Goal: Transaction & Acquisition: Book appointment/travel/reservation

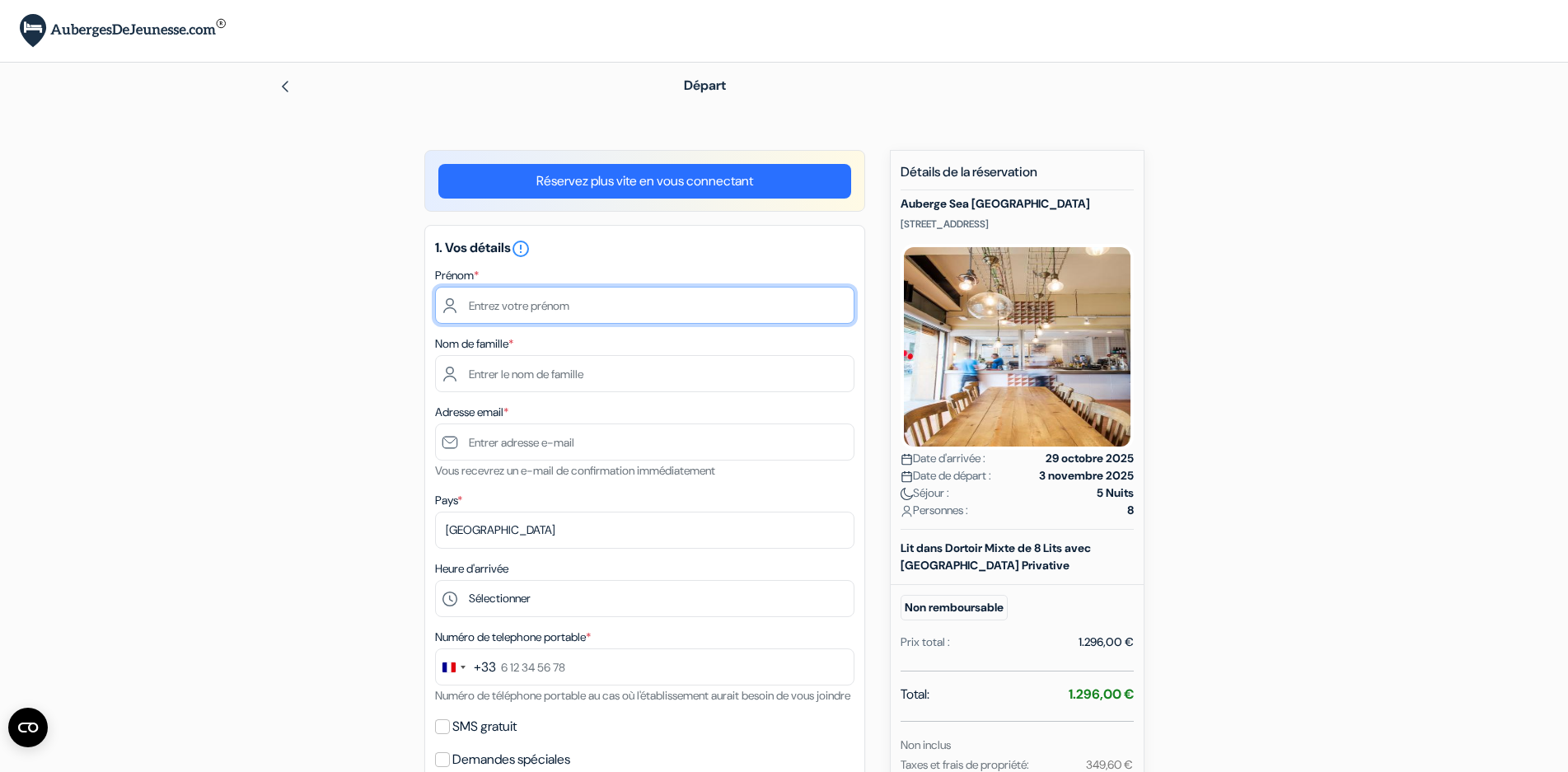
click at [594, 303] on input "text" at bounding box center [645, 306] width 419 height 37
type input "Leslie"
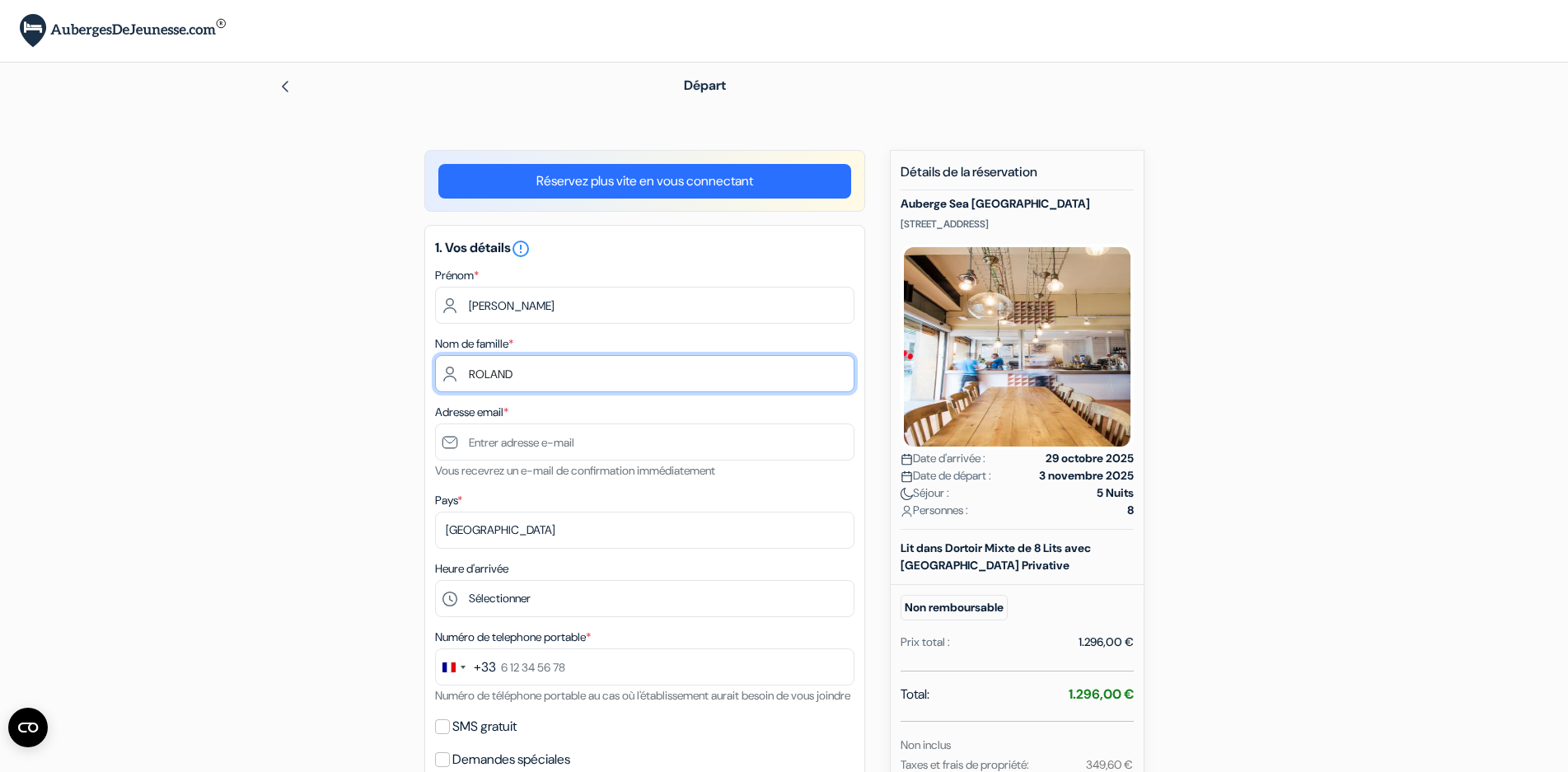
type input "ROLAND"
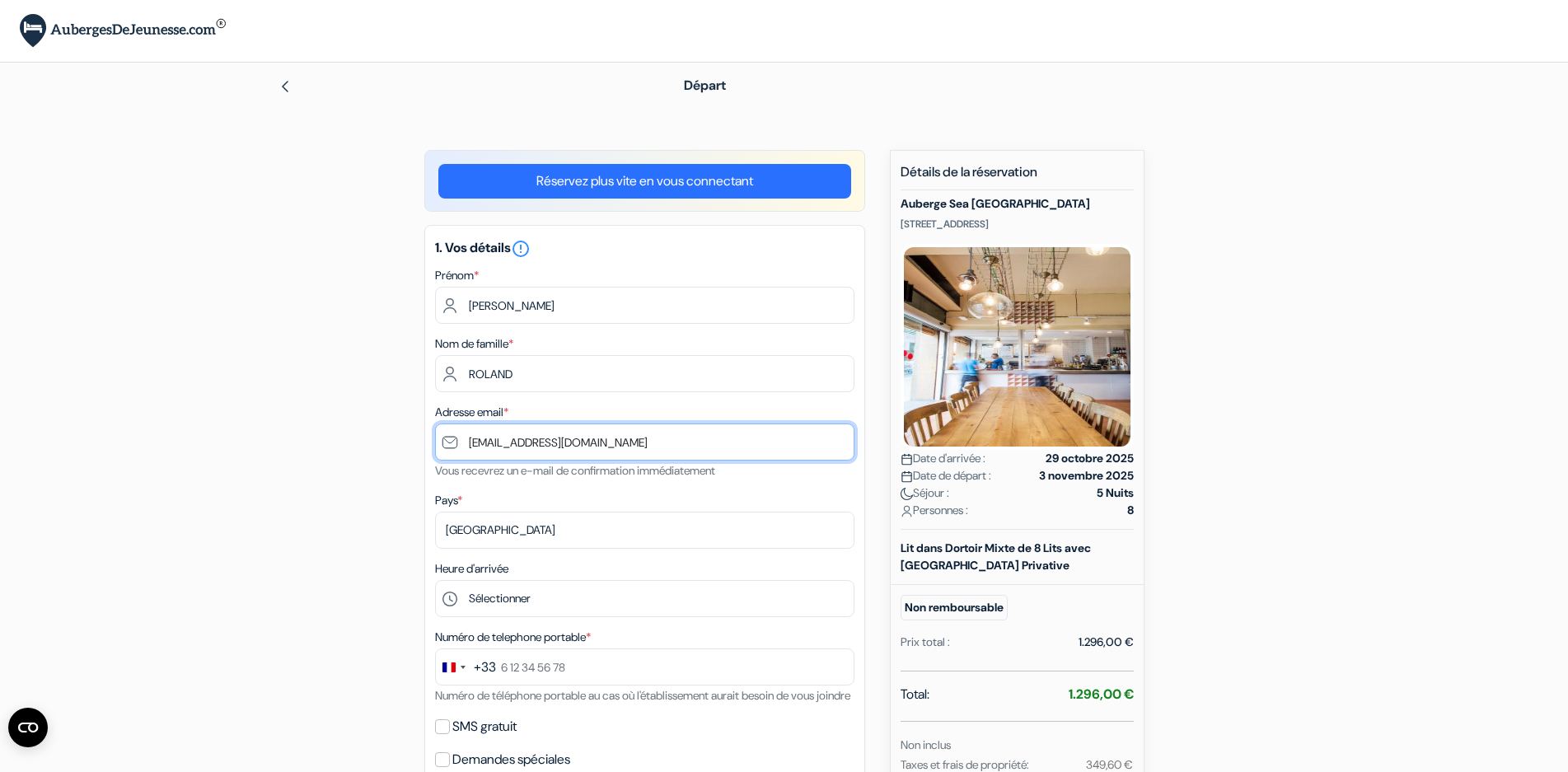
type input "[EMAIL_ADDRESS][DOMAIN_NAME]"
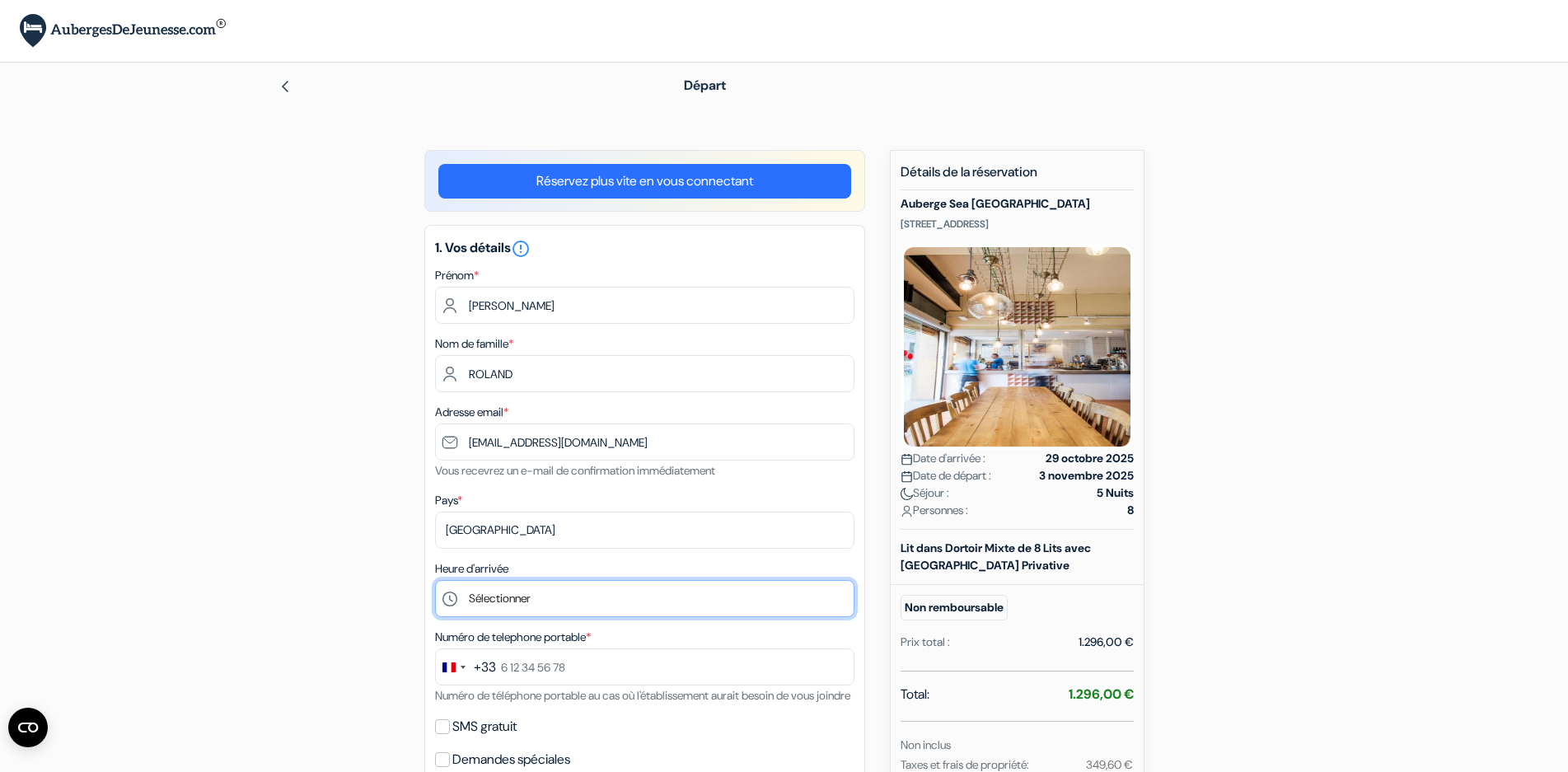
click at [484, 600] on select "Sélectionner 15:00 16:00 17:00 18:00 19:00 20:00 21:00 22:00 23:00 0:00" at bounding box center [645, 599] width 419 height 37
click at [313, 491] on div "add_box Auberge Sea Barcelona Plaça del Mar, 1-4, Barcelone, Espagne Détails de…" at bounding box center [784, 755] width 1088 height 1210
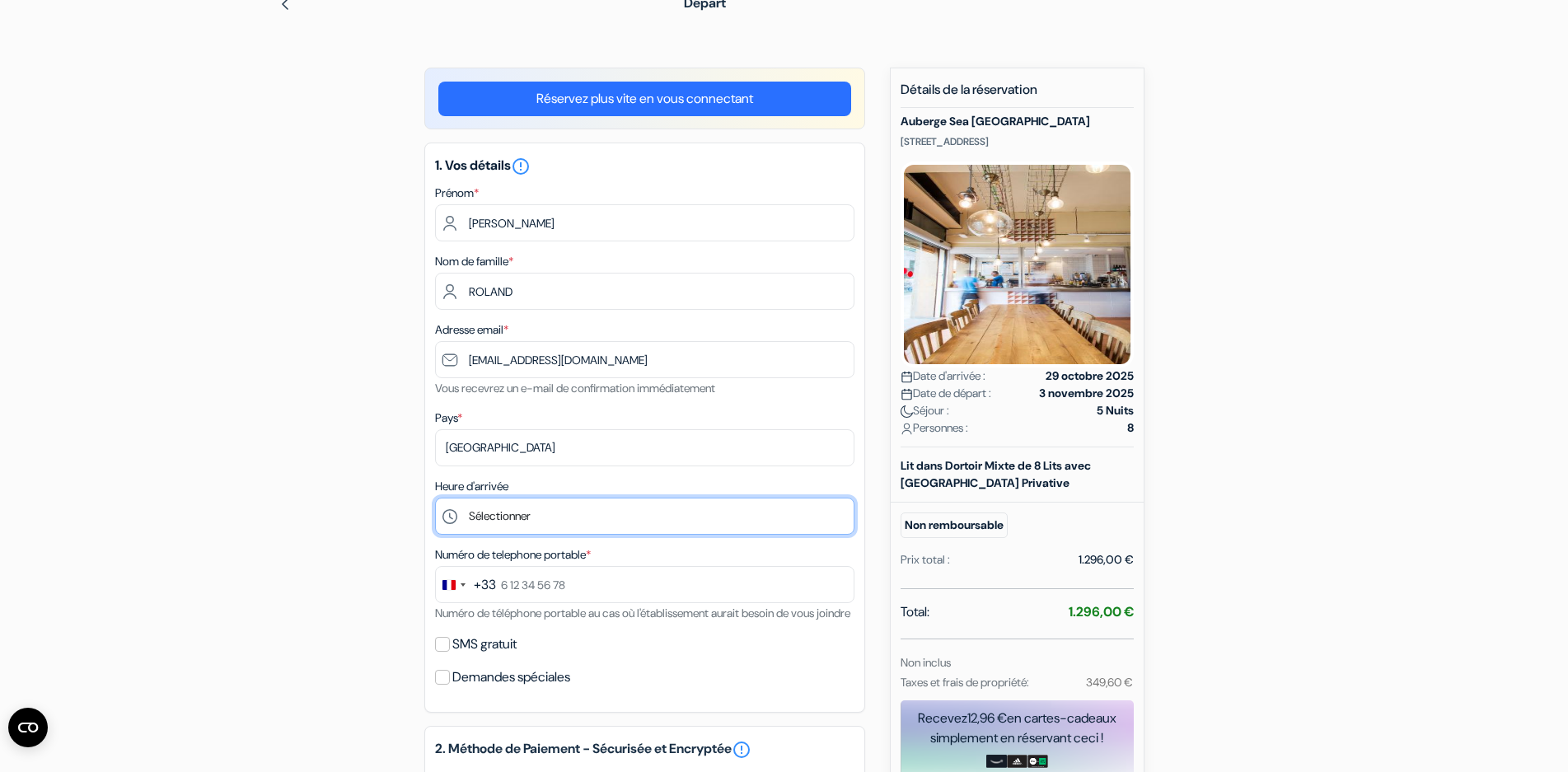
click at [534, 504] on select "Sélectionner 15:00 16:00 17:00 18:00 19:00 20:00 21:00 22:00 23:00 0:00" at bounding box center [645, 516] width 419 height 37
select select "21"
click at [435, 498] on select "Sélectionner 15:00 16:00 17:00 18:00 19:00 20:00 21:00 22:00 23:00 0:00" at bounding box center [645, 516] width 419 height 37
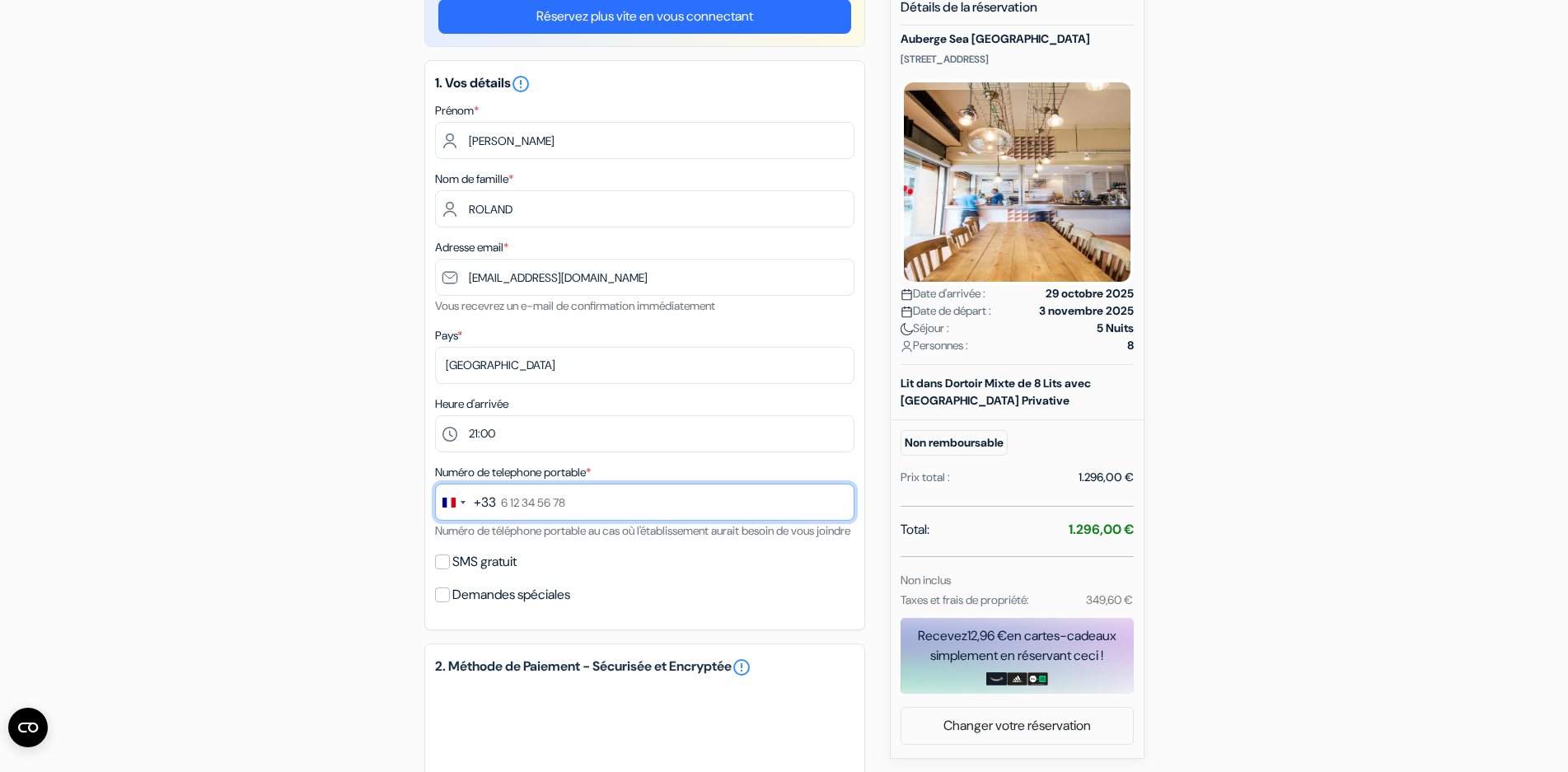
click at [637, 509] on input "text" at bounding box center [645, 503] width 419 height 37
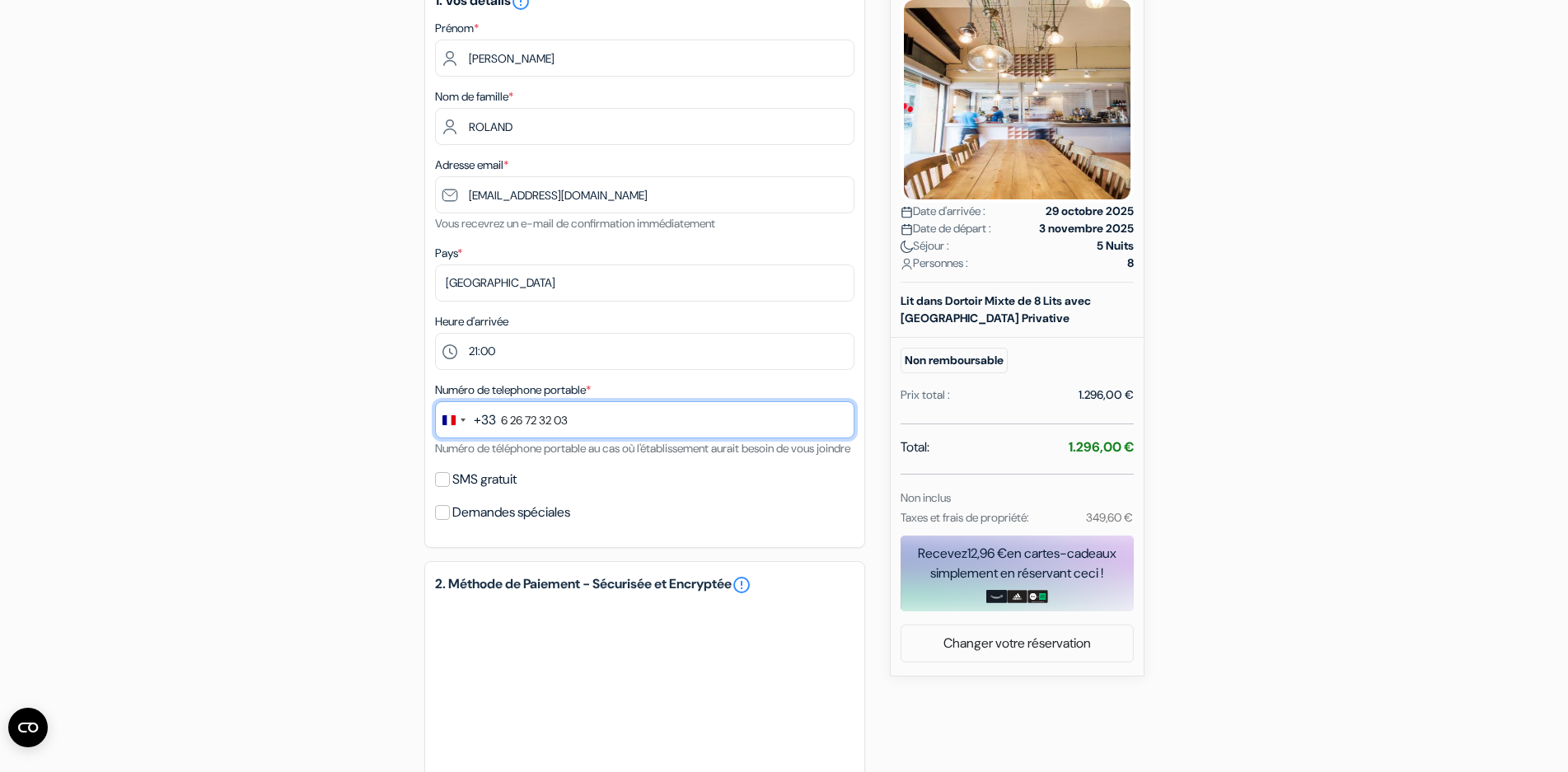
scroll to position [330, 0]
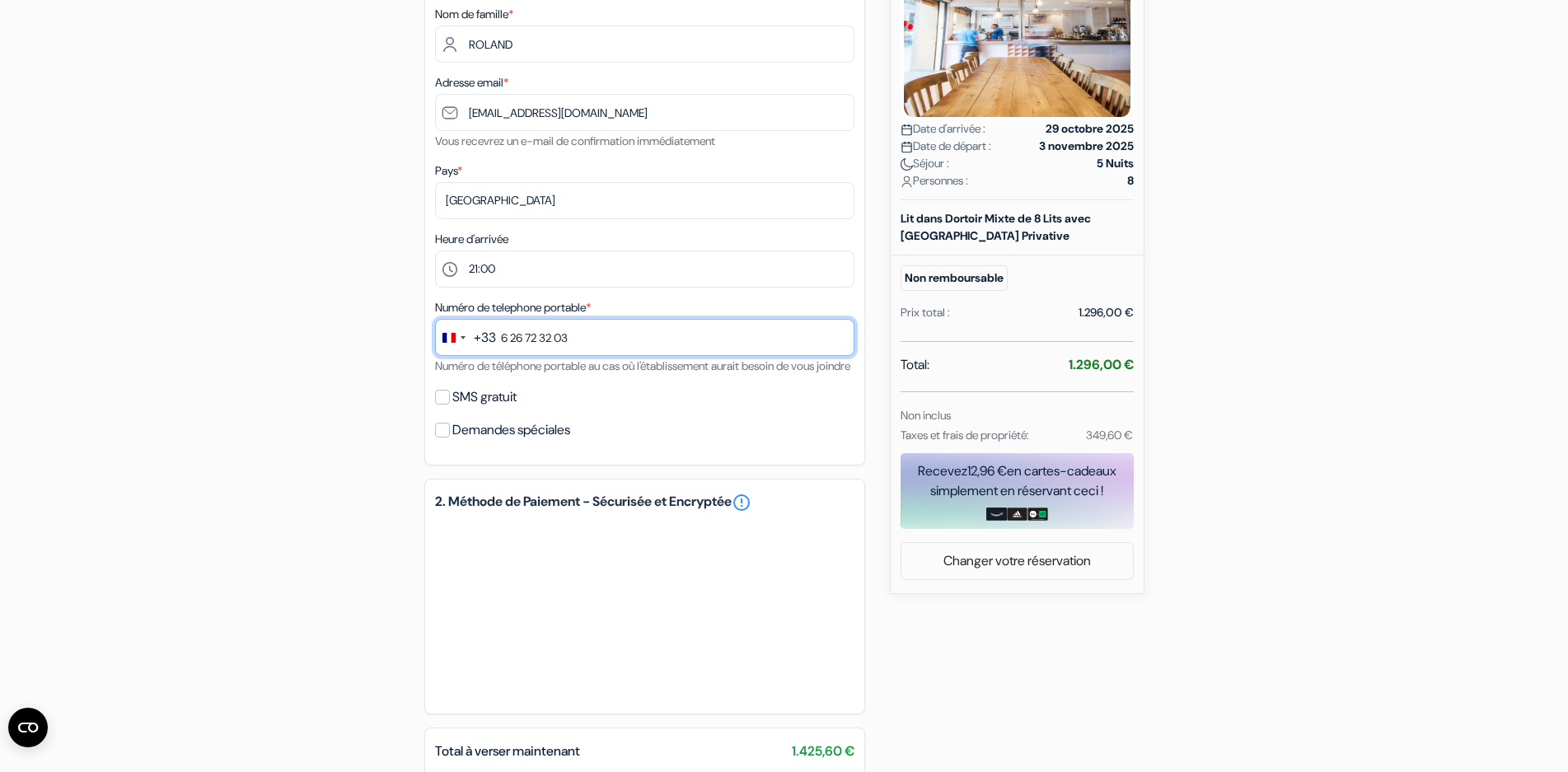
type input "6 26 72 32 03"
click at [441, 405] on input "SMS gratuit" at bounding box center [442, 397] width 14 height 14
checkbox input "true"
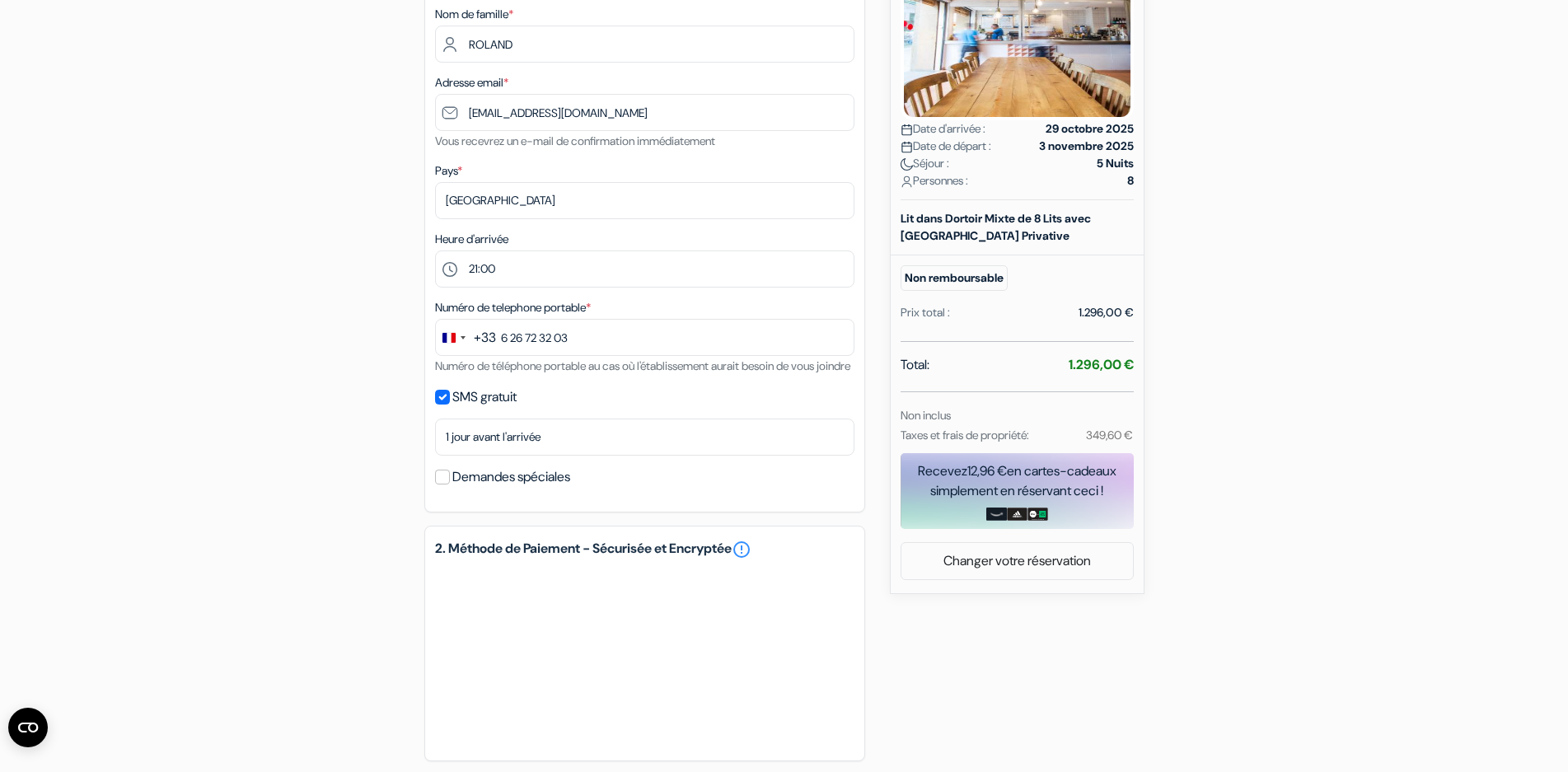
click at [468, 489] on label "Demandes spéciales" at bounding box center [511, 477] width 118 height 23
click at [450, 485] on input "Demandes spéciales" at bounding box center [442, 476] width 14 height 14
checkbox input "true"
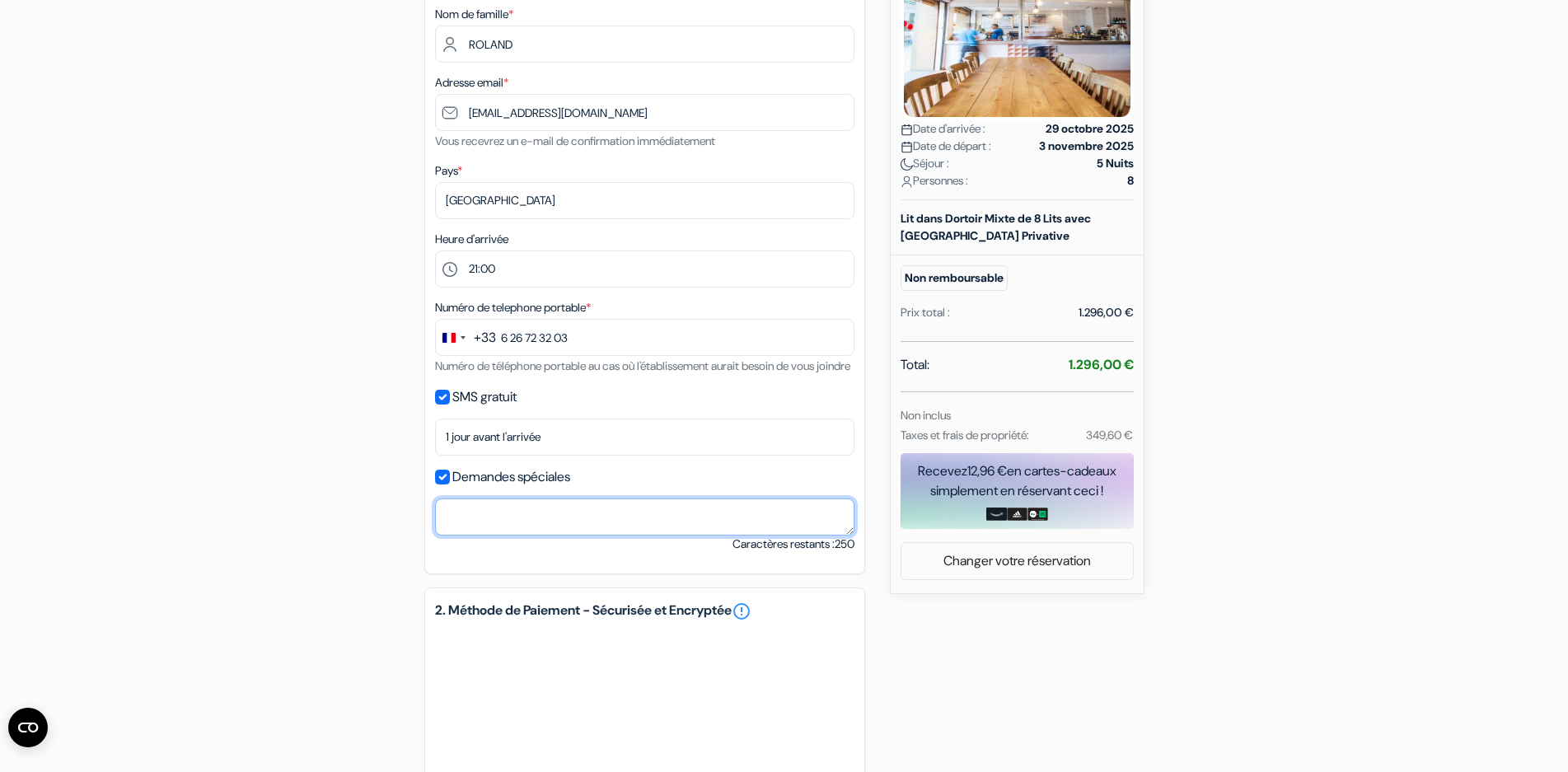
click at [478, 522] on textarea at bounding box center [645, 517] width 419 height 37
type textarea "arrivée entre 21h et 22h"
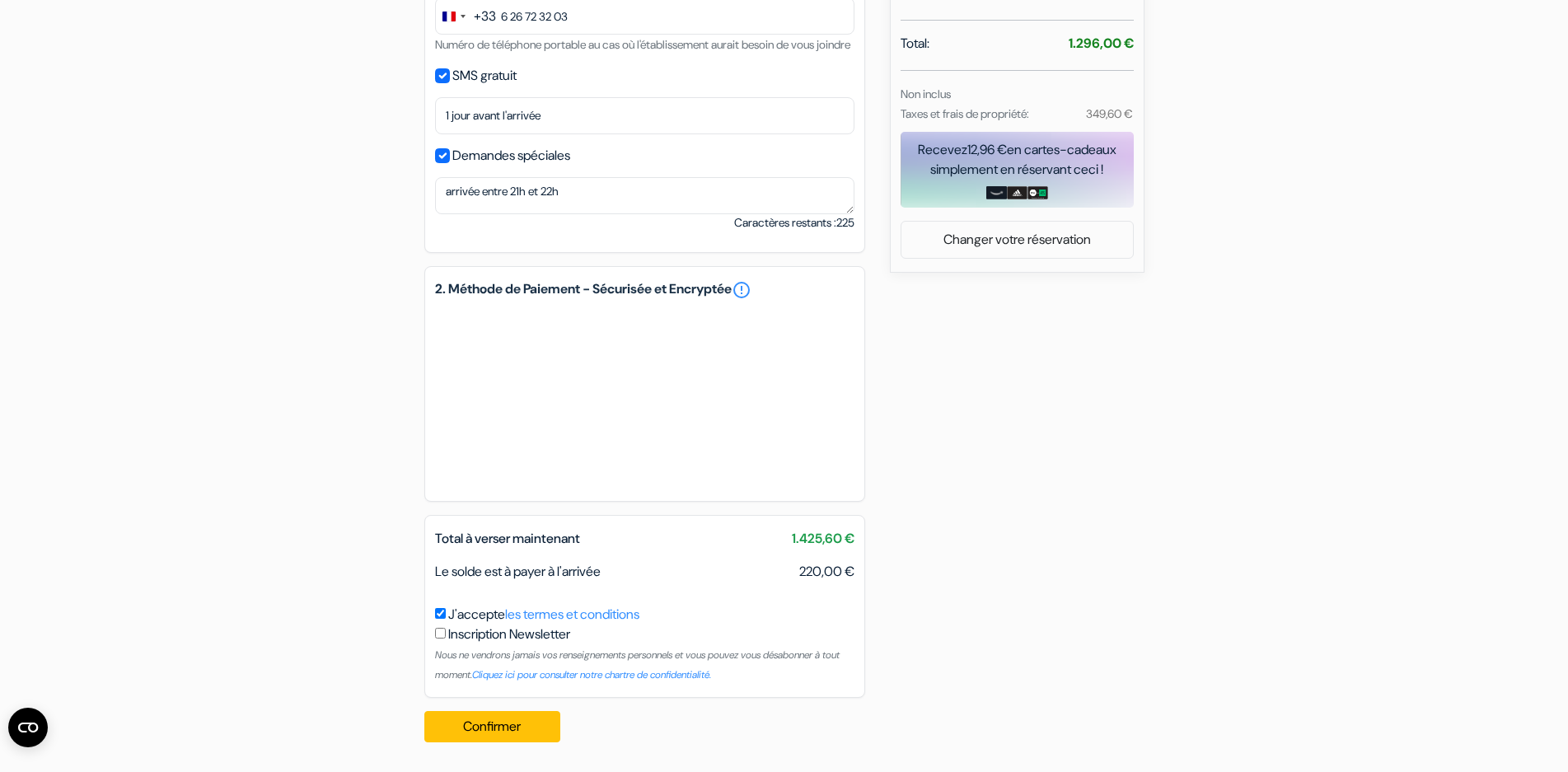
scroll to position [671, 0]
click at [487, 729] on button "Confirmer Loading..." at bounding box center [492, 727] width 137 height 32
click at [511, 723] on button "Confirmer Loading..." at bounding box center [492, 727] width 137 height 32
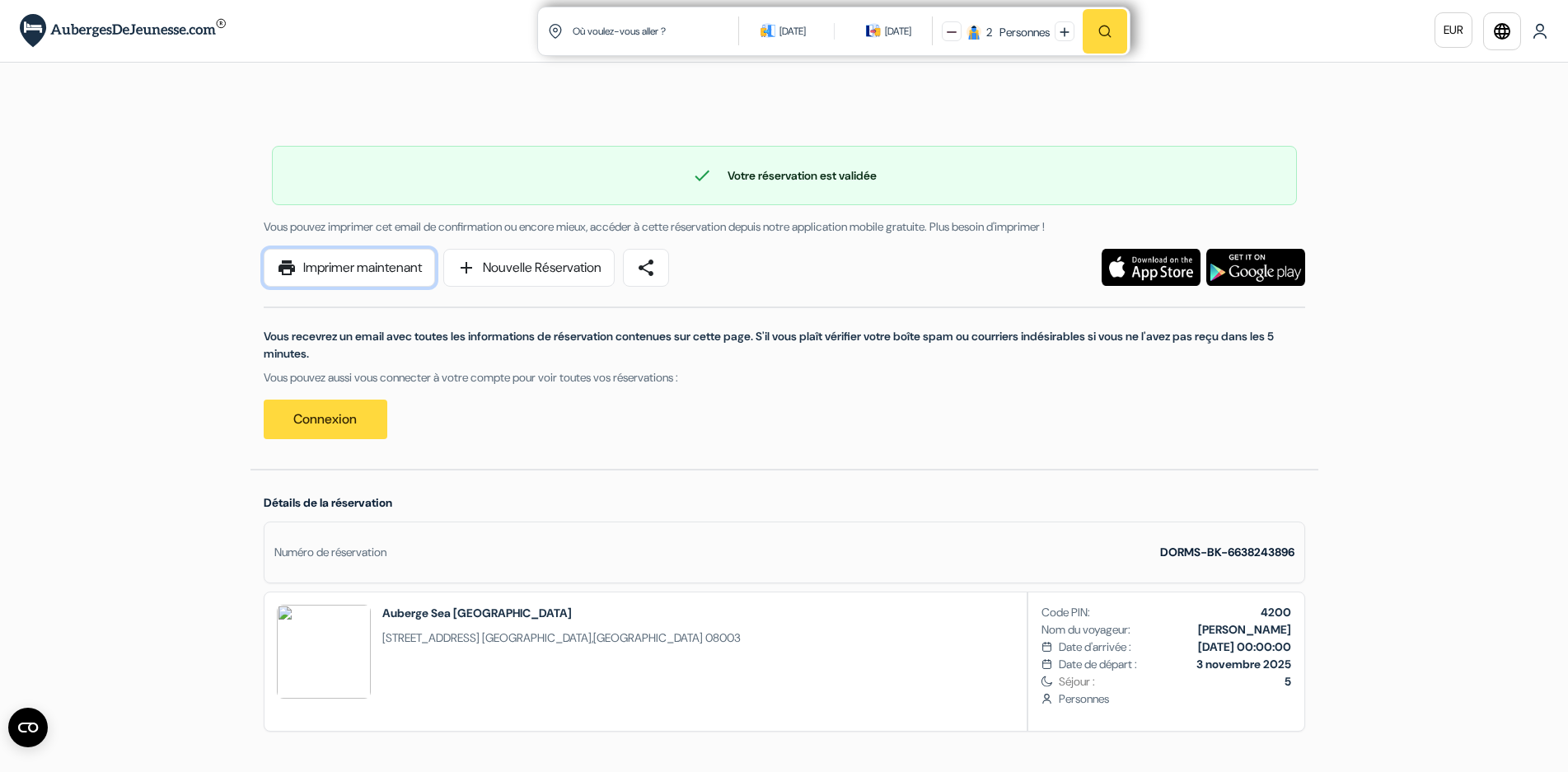
click at [370, 267] on link "print Imprimer maintenant" at bounding box center [349, 268] width 171 height 37
